Goal: Task Accomplishment & Management: Manage account settings

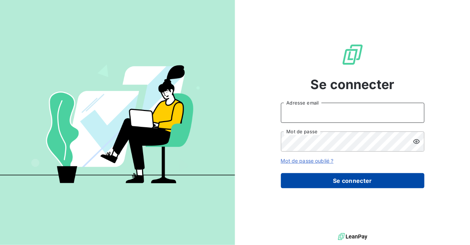
type input "Soraya.mouzaoui@isoskele.fr"
click at [374, 178] on button "Se connecter" at bounding box center [352, 180] width 143 height 15
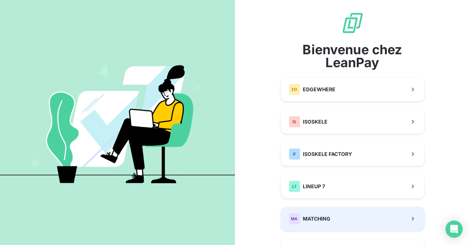
scroll to position [72, 0]
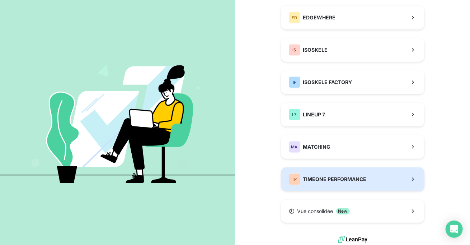
click at [349, 187] on button "TP TIMEONE PERFORMANCE" at bounding box center [352, 179] width 143 height 24
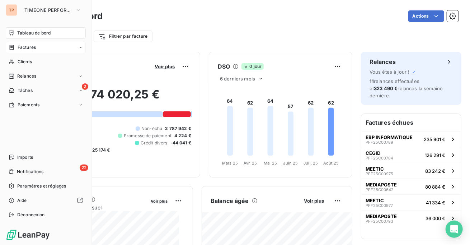
click at [27, 44] on span "Factures" at bounding box center [27, 47] width 18 height 6
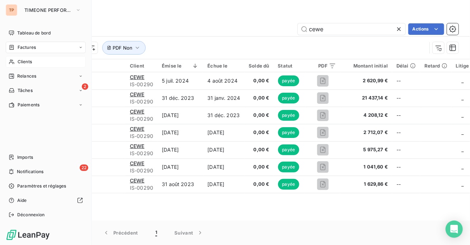
type input "cewe"
click at [30, 62] on span "Clients" at bounding box center [25, 61] width 14 height 6
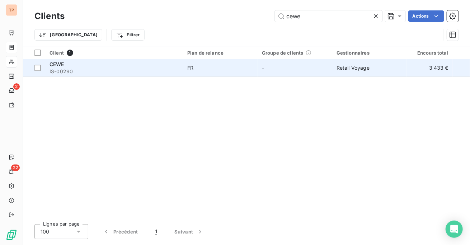
type input "cewe"
click at [401, 62] on td "Retail Voyage" at bounding box center [369, 67] width 75 height 17
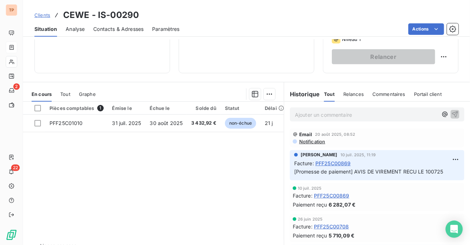
scroll to position [103, 0]
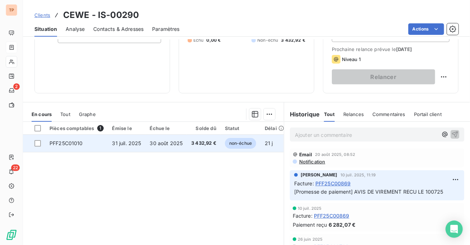
drag, startPoint x: 36, startPoint y: 143, endPoint x: 44, endPoint y: 144, distance: 8.6
click at [36, 144] on div at bounding box center [37, 143] width 6 height 6
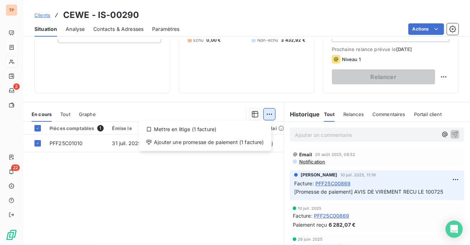
click at [264, 114] on html "TP 2 22 Clients CEWE - IS-00290 Situation Analyse Contacts & Adresses Paramètre…" at bounding box center [235, 122] width 470 height 245
click at [139, 161] on html "TP 2 22 Clients CEWE - IS-00290 Situation Analyse Contacts & Adresses Paramètre…" at bounding box center [235, 122] width 470 height 245
click at [264, 109] on html "TP 2 22 Clients CEWE - IS-00290 Situation Analyse Contacts & Adresses Paramètre…" at bounding box center [235, 122] width 470 height 245
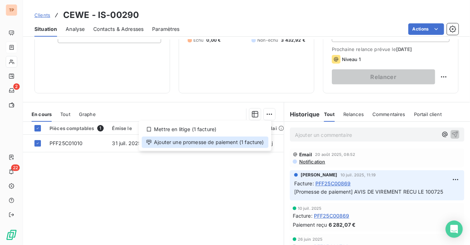
click at [211, 140] on div "Ajouter une promesse de paiement (1 facture)" at bounding box center [205, 141] width 127 height 11
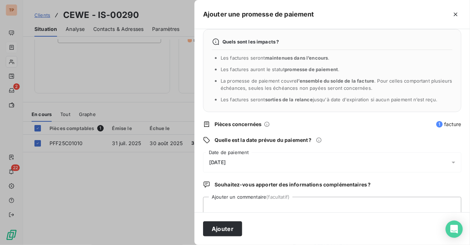
scroll to position [0, 0]
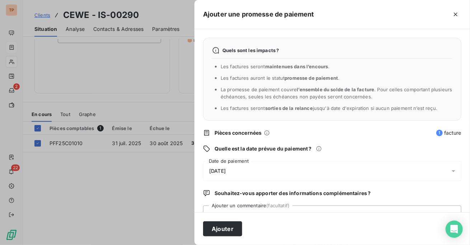
click at [251, 137] on div "Quels sont les impacts ? Les factures seront maintenues dans l’encours . Les fa…" at bounding box center [331, 120] width 275 height 183
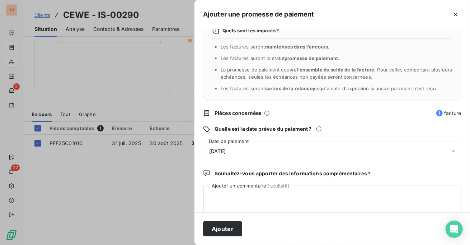
scroll to position [28, 0]
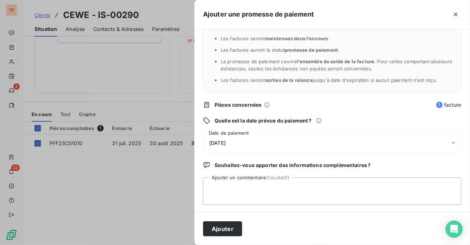
click at [250, 144] on div "[DATE]" at bounding box center [332, 143] width 258 height 20
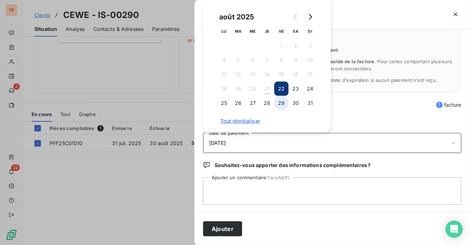
click at [277, 98] on button "29" at bounding box center [281, 103] width 14 height 14
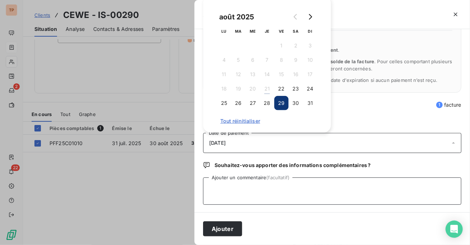
click at [218, 187] on textarea "Ajouter un commentaire (facultatif)" at bounding box center [332, 190] width 258 height 27
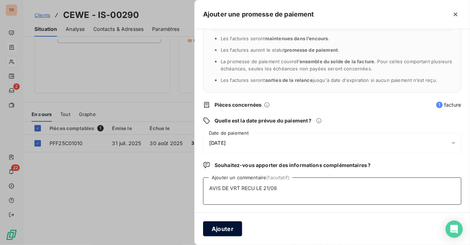
type textarea "AVIS DE VRT RECU LE 21/08"
click at [223, 223] on button "Ajouter" at bounding box center [222, 228] width 39 height 15
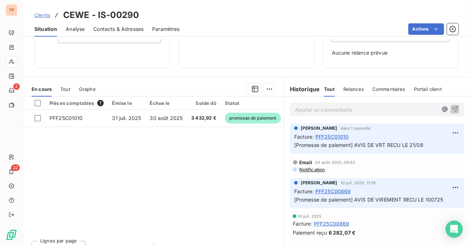
scroll to position [72, 0]
